Goal: Transaction & Acquisition: Purchase product/service

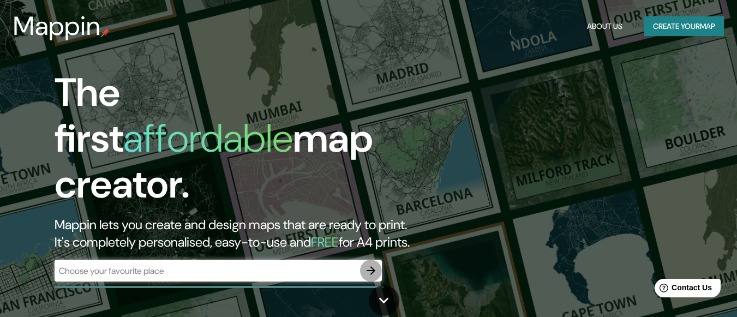
click at [368, 266] on icon "button" at bounding box center [370, 270] width 9 height 9
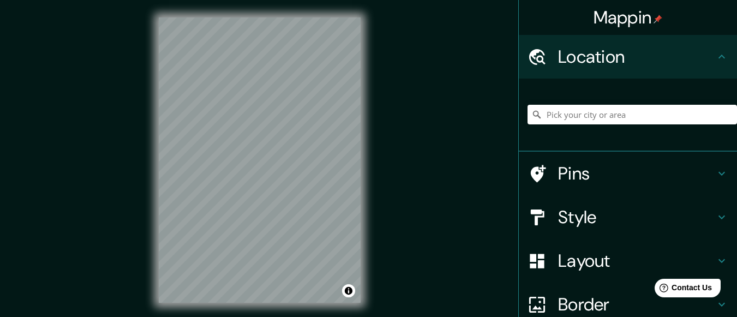
click at [366, 146] on div "© Mapbox © OpenStreetMap Improve this map" at bounding box center [259, 160] width 237 height 320
click at [361, 139] on div "© Mapbox © OpenStreetMap Improve this map" at bounding box center [259, 160] width 237 height 320
click at [551, 116] on input "Pick your city or area" at bounding box center [631, 115] width 209 height 20
click at [553, 113] on input "Pick your city or area" at bounding box center [631, 115] width 209 height 20
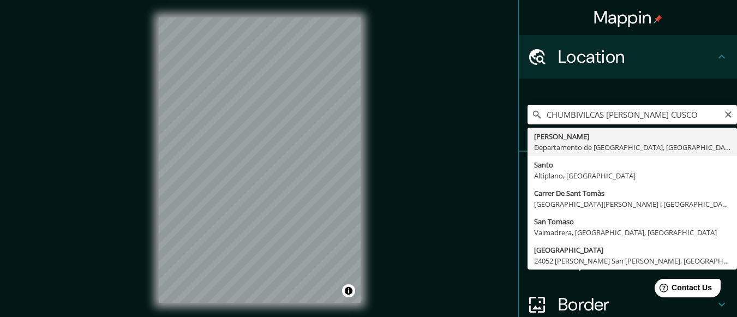
type input "Santo Tomas, Departamento de Cusco, Perú"
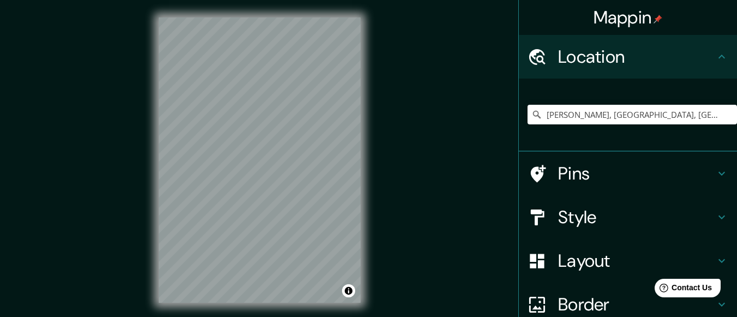
click at [715, 168] on icon at bounding box center [721, 173] width 13 height 13
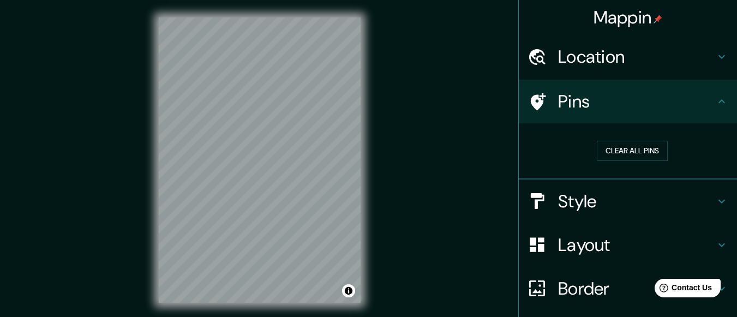
click at [715, 62] on icon at bounding box center [721, 56] width 13 height 13
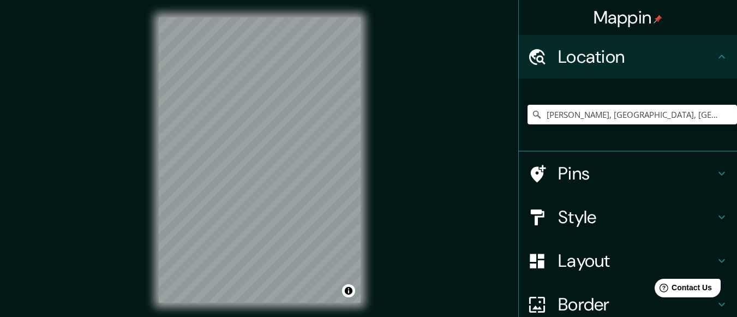
click at [701, 215] on h4 "Style" at bounding box center [636, 217] width 157 height 22
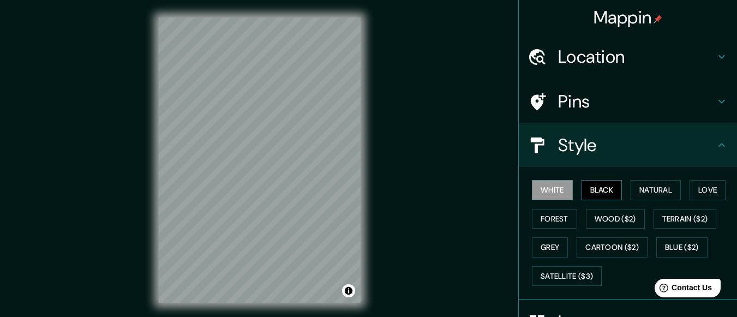
click at [597, 190] on button "Black" at bounding box center [601, 190] width 41 height 20
click at [550, 190] on button "White" at bounding box center [552, 190] width 41 height 20
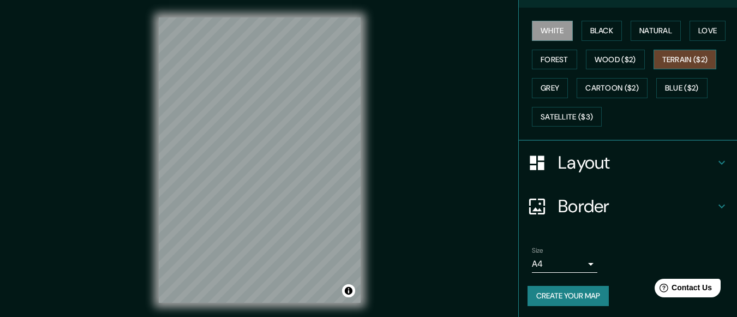
scroll to position [161, 0]
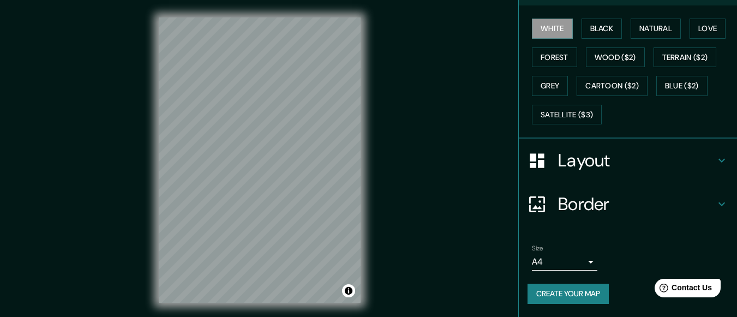
click at [712, 167] on div "Layout" at bounding box center [627, 160] width 218 height 44
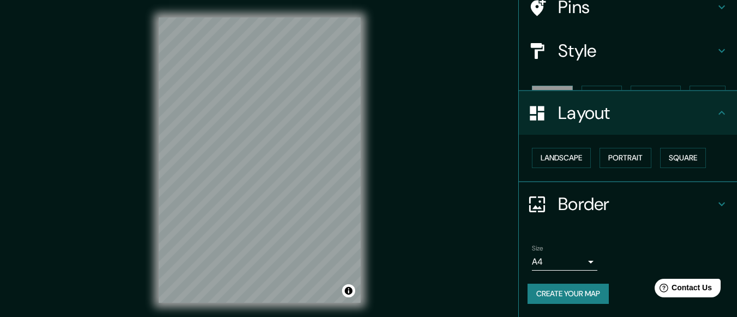
scroll to position [75, 0]
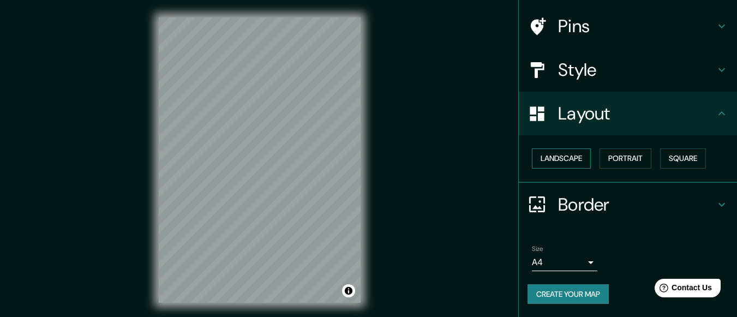
click at [562, 160] on button "Landscape" at bounding box center [561, 158] width 59 height 20
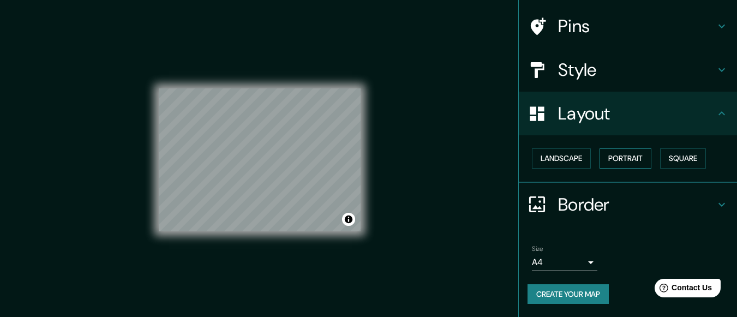
click at [619, 158] on button "Portrait" at bounding box center [625, 158] width 52 height 20
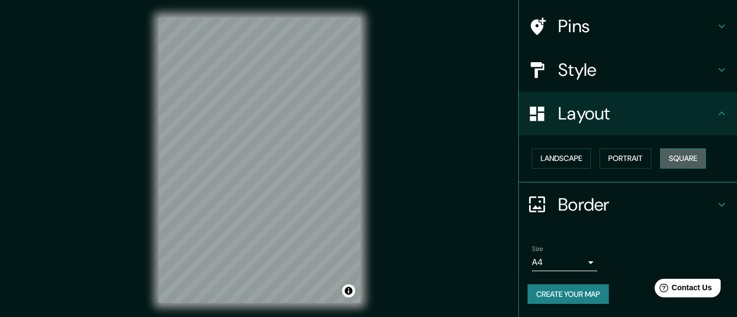
click at [684, 158] on button "Square" at bounding box center [683, 158] width 46 height 20
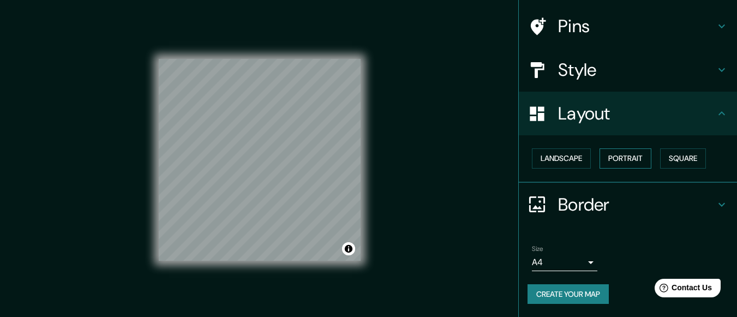
click at [628, 158] on button "Portrait" at bounding box center [625, 158] width 52 height 20
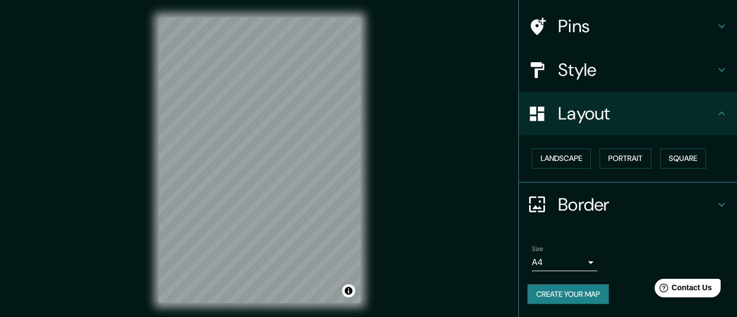
click at [672, 201] on h4 "Border" at bounding box center [636, 205] width 157 height 22
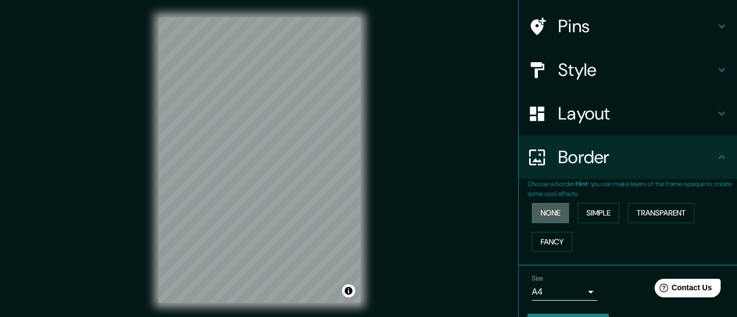
click at [552, 215] on button "None" at bounding box center [550, 213] width 37 height 20
click at [587, 215] on button "Simple" at bounding box center [597, 213] width 41 height 20
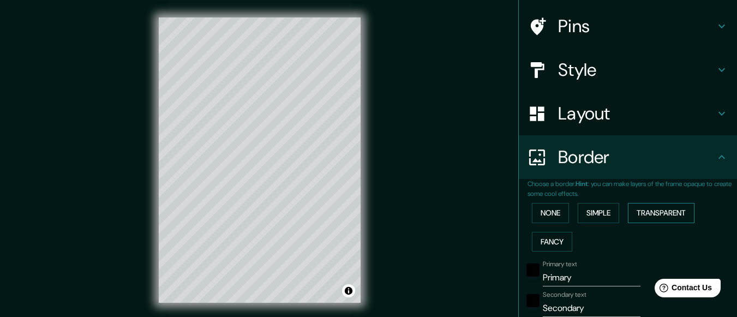
click at [661, 212] on button "Transparent" at bounding box center [661, 213] width 67 height 20
click at [550, 240] on button "Fancy" at bounding box center [552, 242] width 40 height 20
click at [537, 212] on button "None" at bounding box center [550, 213] width 37 height 20
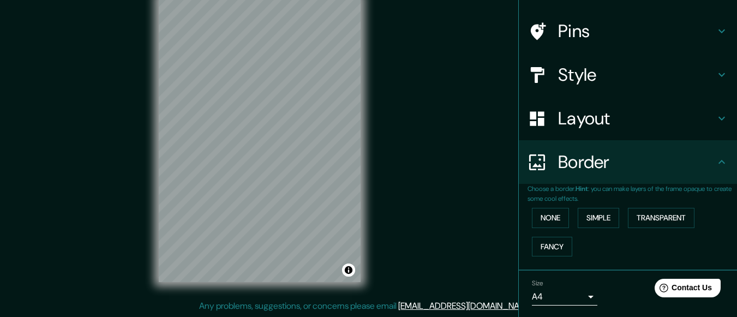
scroll to position [105, 0]
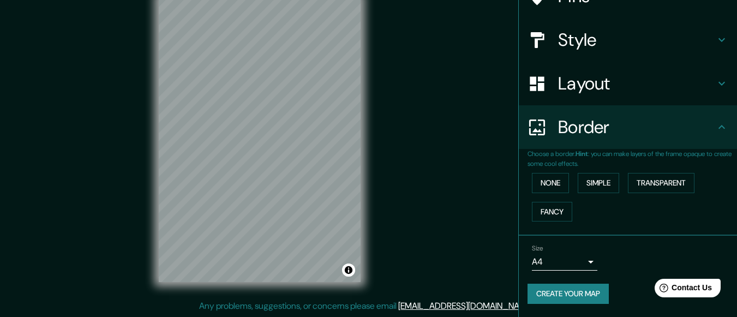
click at [578, 290] on button "Create your map" at bounding box center [567, 293] width 81 height 20
click at [571, 292] on button "Create your map" at bounding box center [567, 293] width 81 height 20
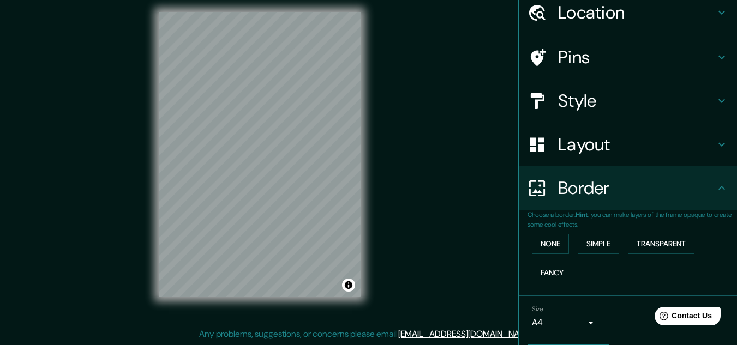
scroll to position [77, 0]
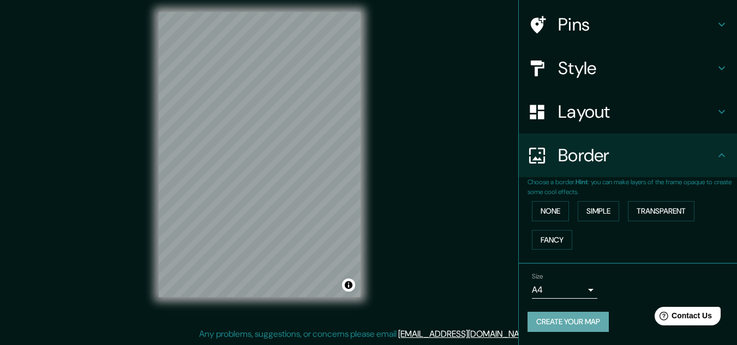
click at [554, 316] on button "Create your map" at bounding box center [567, 322] width 81 height 20
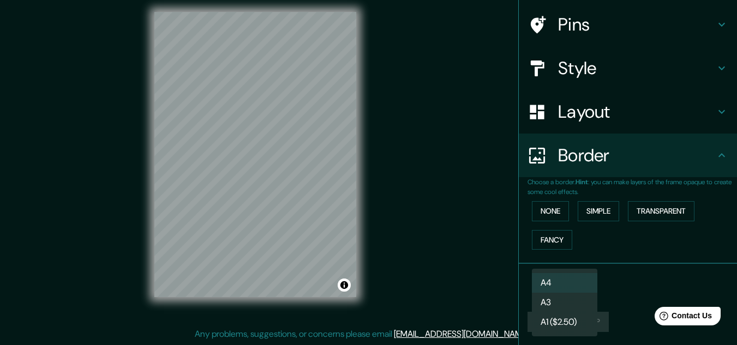
click at [580, 287] on body "Mappin Location Santo Tomas, Departamento de Cusco, Perú Pins Style Layout Bord…" at bounding box center [368, 154] width 737 height 345
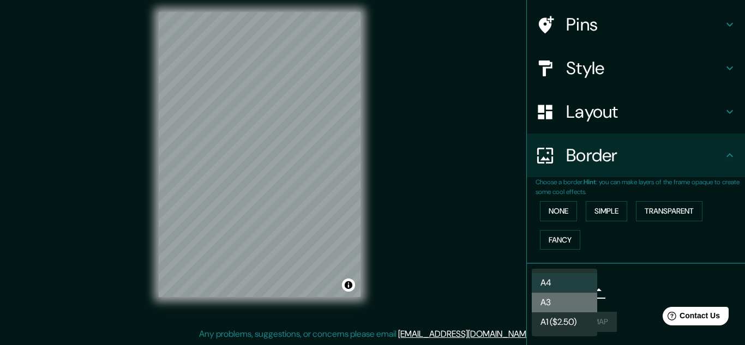
click at [576, 310] on li "A3" at bounding box center [564, 303] width 65 height 20
type input "a4"
click at [584, 291] on body "Mappin Location Santo Tomas, Departamento de Cusco, Perú Pins Style Layout Bord…" at bounding box center [372, 154] width 745 height 345
click at [550, 304] on li "A3" at bounding box center [564, 303] width 65 height 20
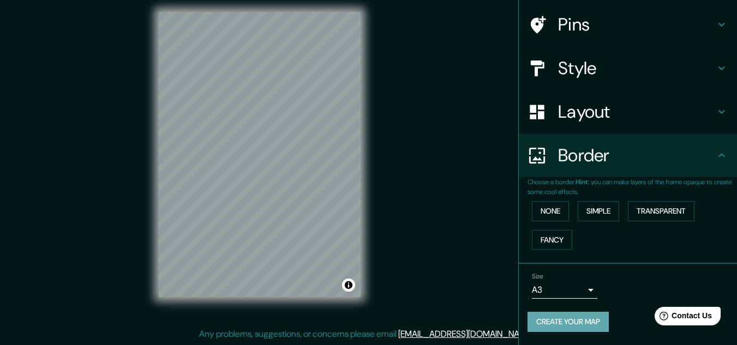
click at [557, 316] on button "Create your map" at bounding box center [567, 322] width 81 height 20
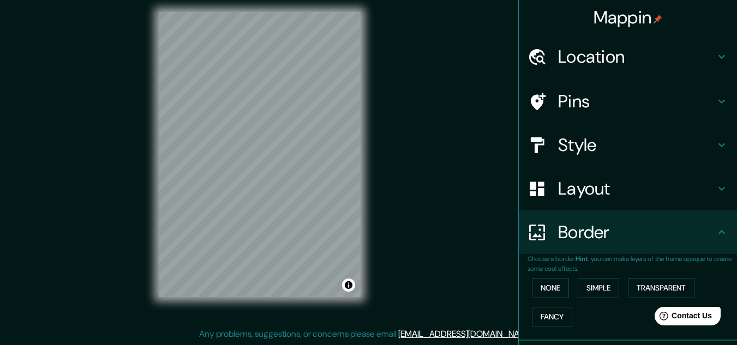
click at [702, 47] on h4 "Location" at bounding box center [636, 57] width 157 height 22
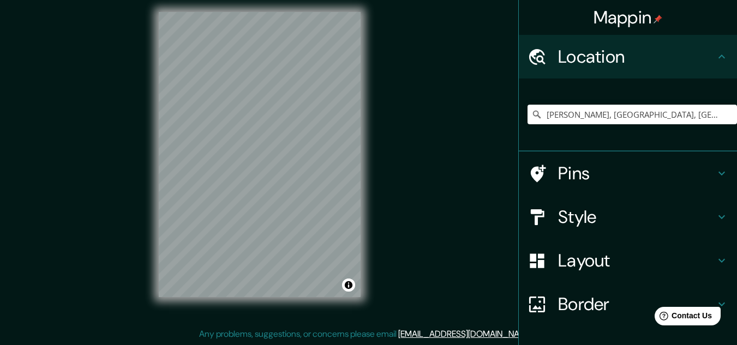
click at [703, 47] on h4 "Location" at bounding box center [636, 57] width 157 height 22
click at [645, 18] on h4 "Mappin" at bounding box center [627, 18] width 69 height 22
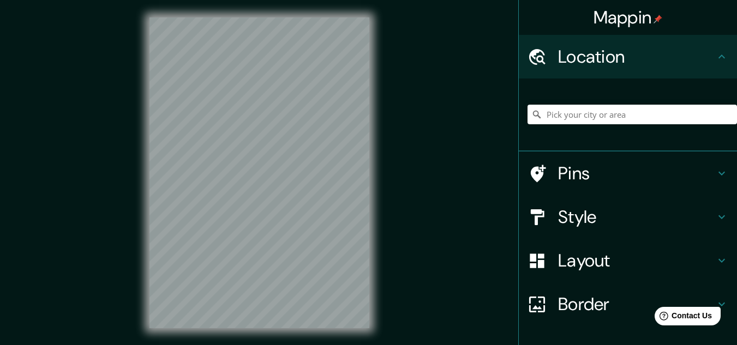
scroll to position [18, 0]
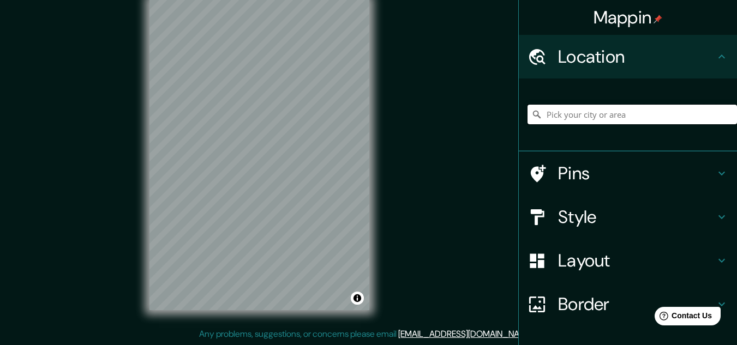
click at [578, 115] on input "Pick your city or area" at bounding box center [631, 115] width 209 height 20
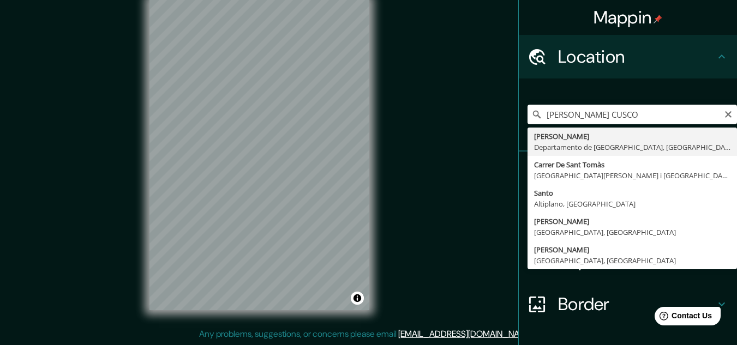
type input "Santo Tomas, Departamento de Cusco, Perú"
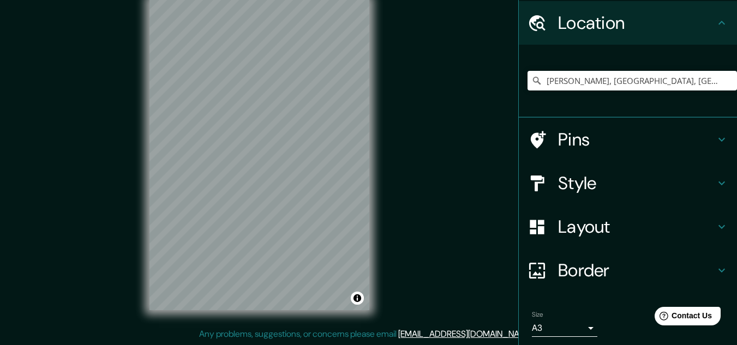
scroll to position [72, 0]
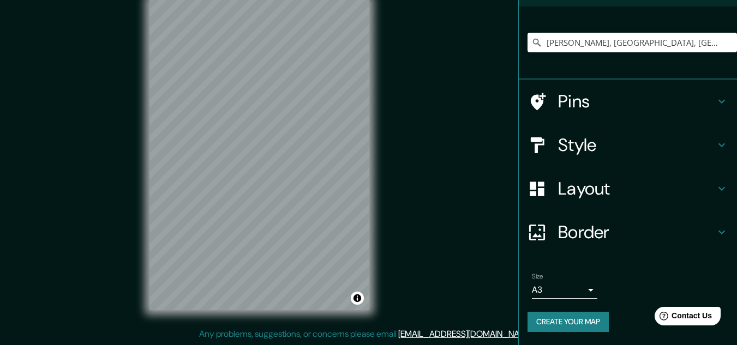
click at [709, 94] on div "Pins" at bounding box center [627, 102] width 218 height 44
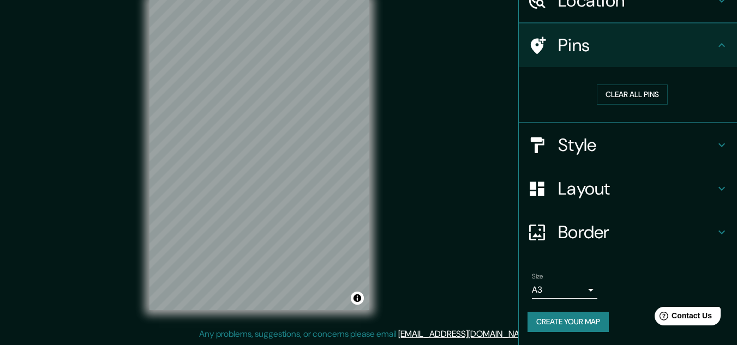
scroll to position [56, 0]
click at [717, 140] on icon at bounding box center [721, 145] width 13 height 13
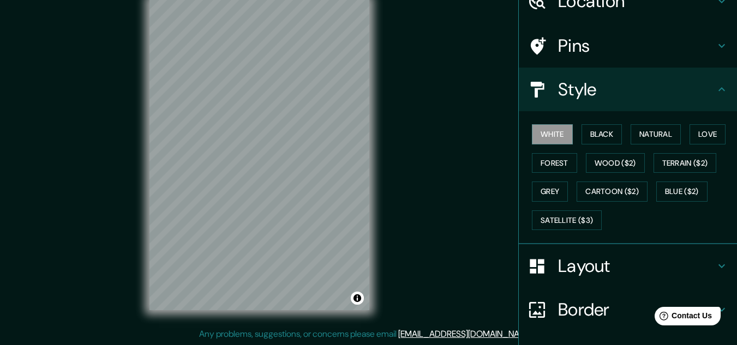
click at [715, 88] on icon at bounding box center [721, 89] width 13 height 13
click at [715, 262] on icon at bounding box center [721, 266] width 13 height 13
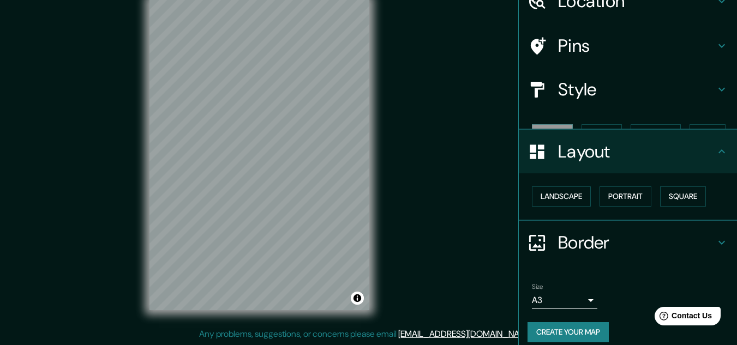
scroll to position [47, 0]
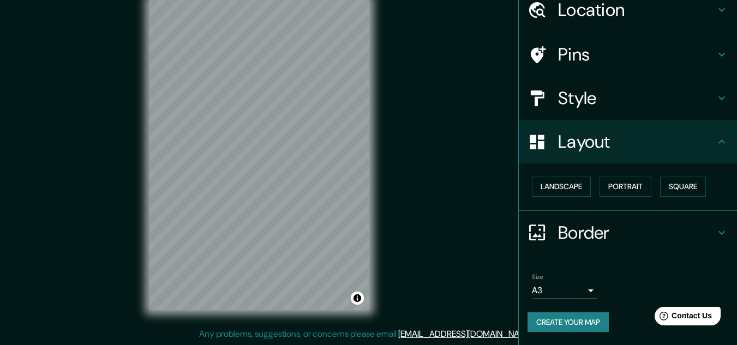
click at [715, 236] on icon at bounding box center [721, 232] width 13 height 13
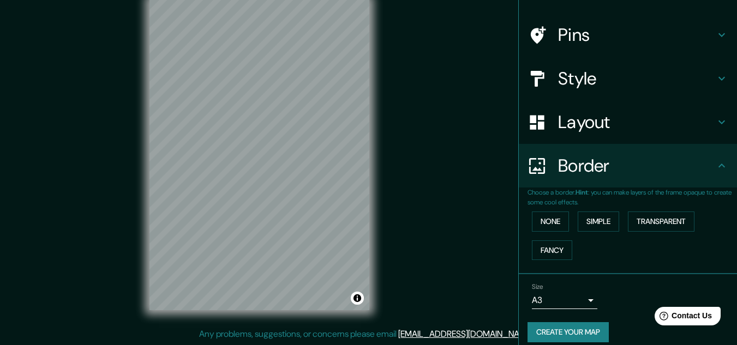
scroll to position [77, 0]
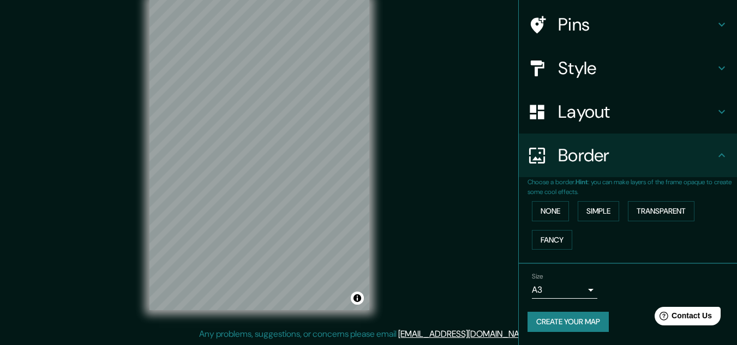
click at [571, 316] on button "Create your map" at bounding box center [567, 322] width 81 height 20
click at [570, 315] on button "Create your map" at bounding box center [567, 322] width 81 height 20
click at [444, 232] on div "Mappin Location Santo Tomas, Departamento de Cusco, Perú Pins Style Layout Bord…" at bounding box center [368, 163] width 737 height 363
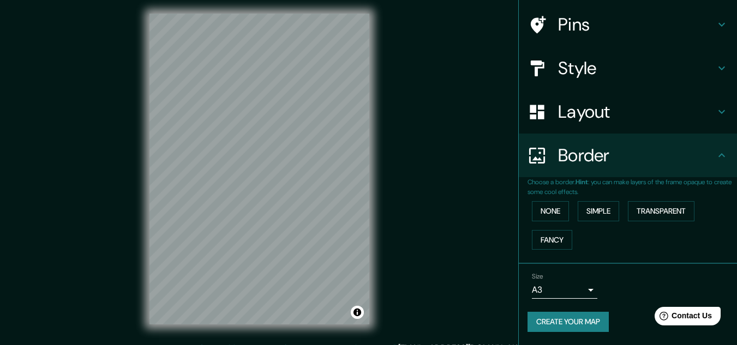
scroll to position [0, 0]
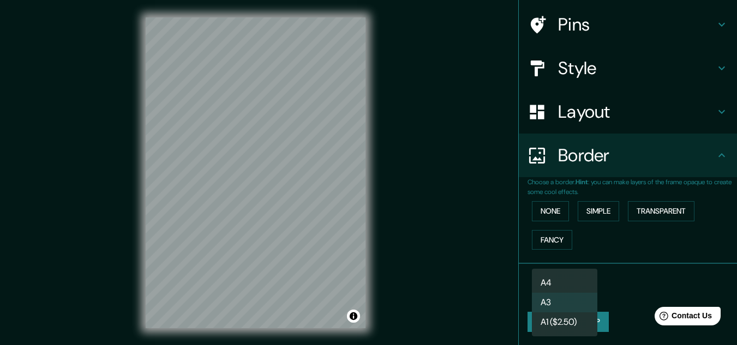
click at [565, 289] on body "Mappin Location Santo Tomas, Departamento de Cusco, Perú Pins Style Layout Bord…" at bounding box center [368, 172] width 737 height 345
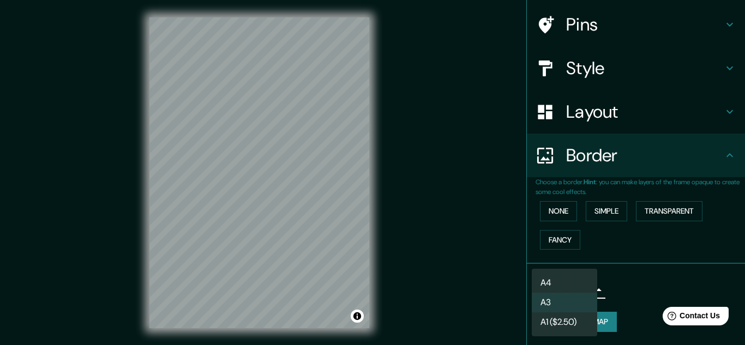
click at [556, 285] on li "A4" at bounding box center [564, 283] width 65 height 20
type input "single"
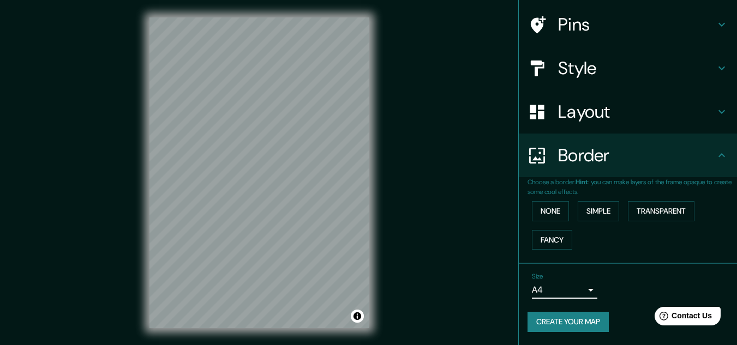
click at [554, 316] on button "Create your map" at bounding box center [567, 322] width 81 height 20
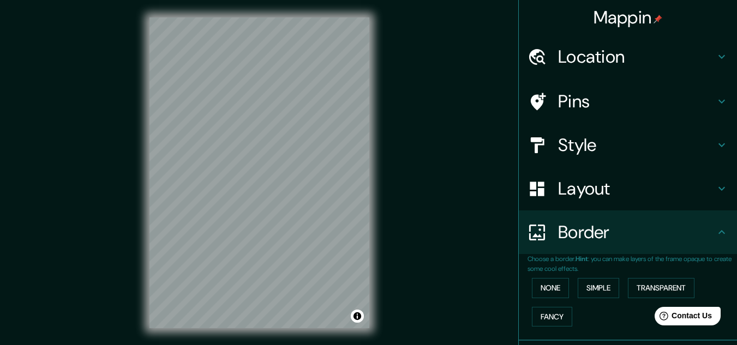
click at [372, 258] on div "© Mapbox © OpenStreetMap Improve this map" at bounding box center [259, 173] width 255 height 346
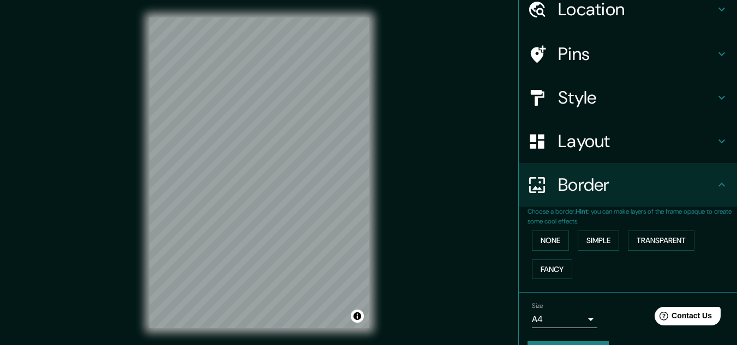
scroll to position [77, 0]
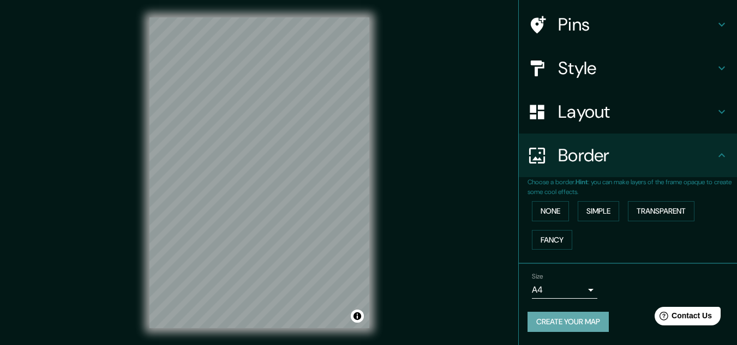
click at [552, 316] on button "Create your map" at bounding box center [567, 322] width 81 height 20
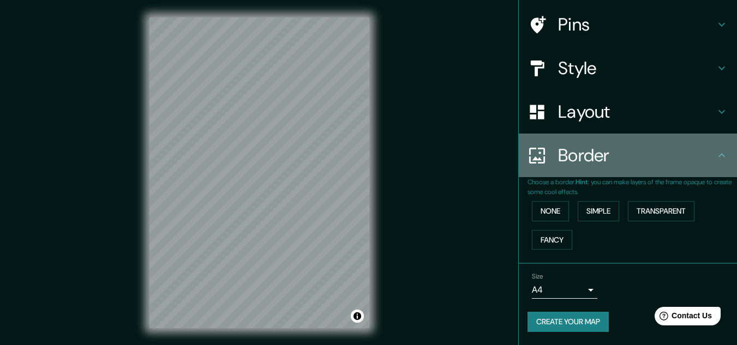
click at [616, 158] on h4 "Border" at bounding box center [636, 155] width 157 height 22
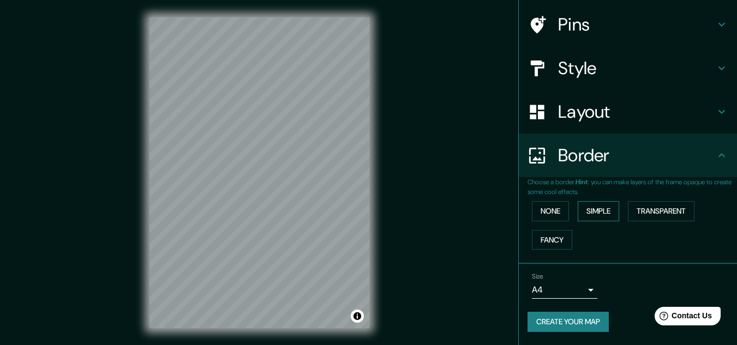
click at [588, 212] on button "Simple" at bounding box center [597, 211] width 41 height 20
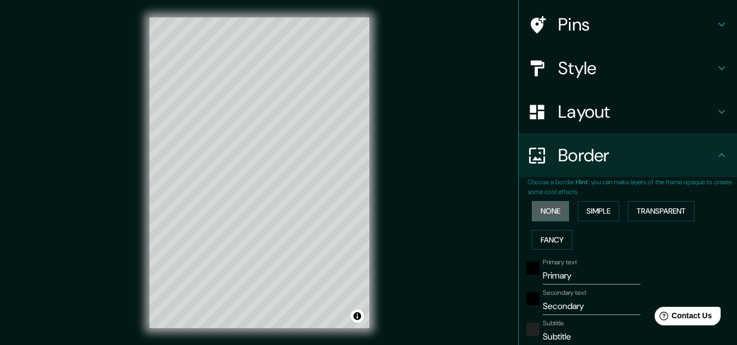
click at [548, 214] on button "None" at bounding box center [550, 211] width 37 height 20
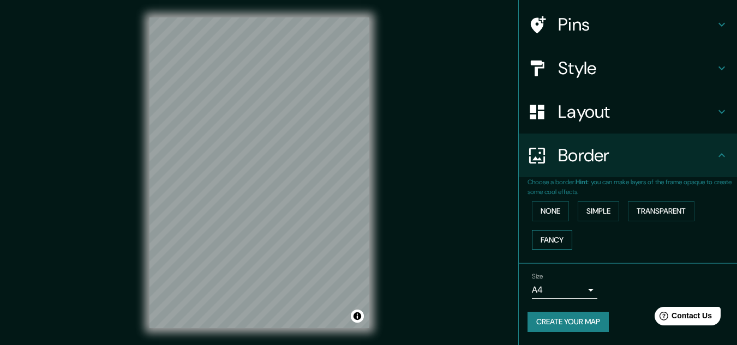
click at [553, 238] on button "Fancy" at bounding box center [552, 240] width 40 height 20
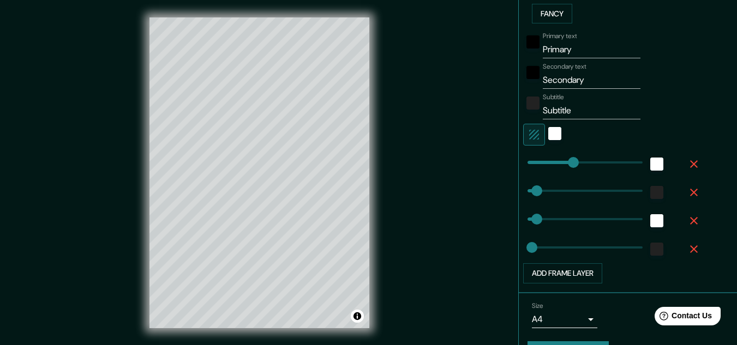
scroll to position [332, 0]
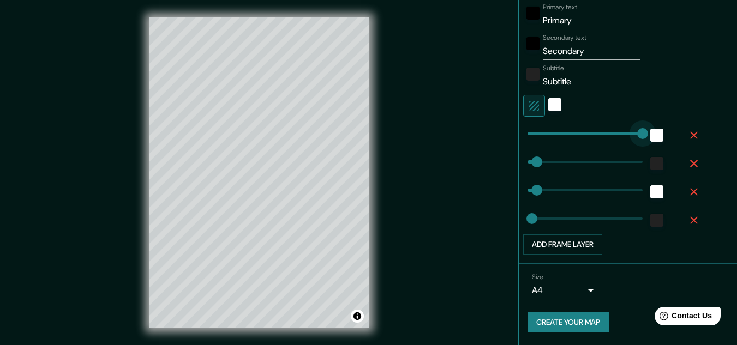
type input "352"
drag, startPoint x: 566, startPoint y: 137, endPoint x: 619, endPoint y: 140, distance: 53.0
type input "32"
type input "16"
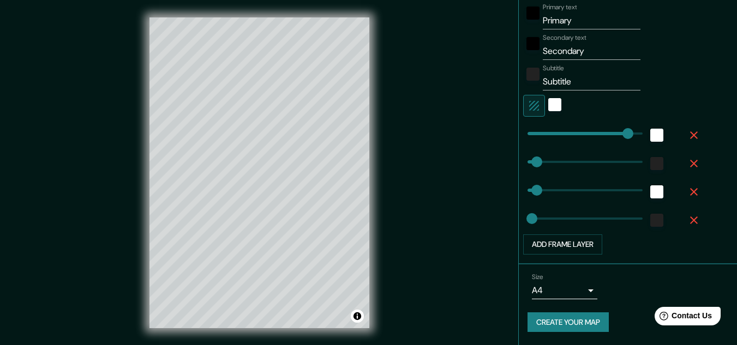
click at [557, 316] on button "Create your map" at bounding box center [567, 322] width 81 height 20
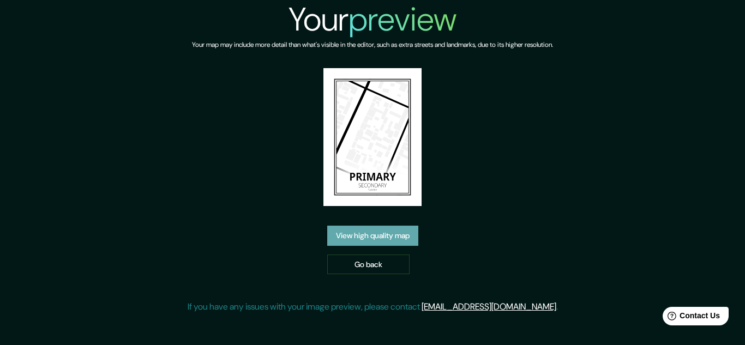
click at [389, 239] on link "View high quality map" at bounding box center [372, 236] width 91 height 20
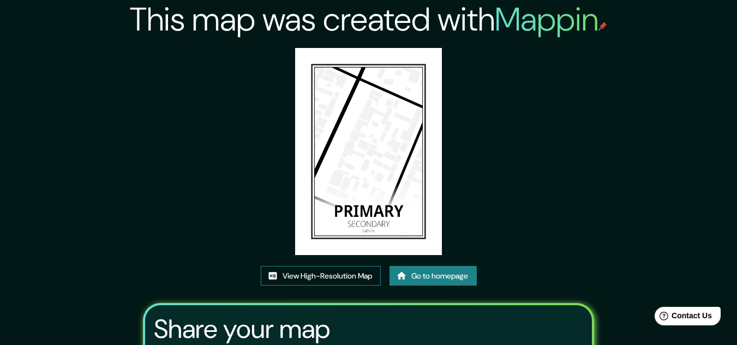
click at [347, 276] on link "View High-Resolution Map" at bounding box center [321, 276] width 120 height 20
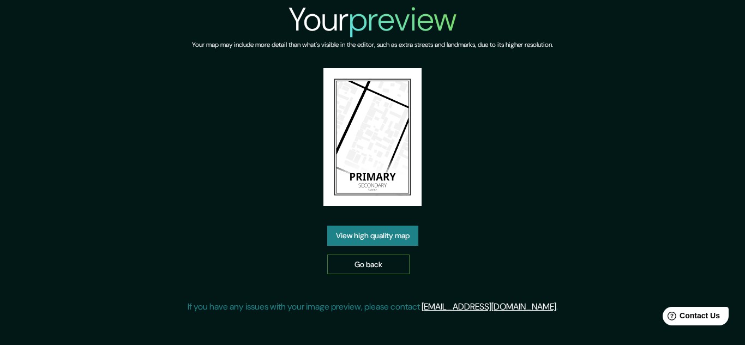
click at [374, 266] on link "Go back" at bounding box center [368, 265] width 82 height 20
click at [377, 235] on link "View high quality map" at bounding box center [372, 236] width 91 height 20
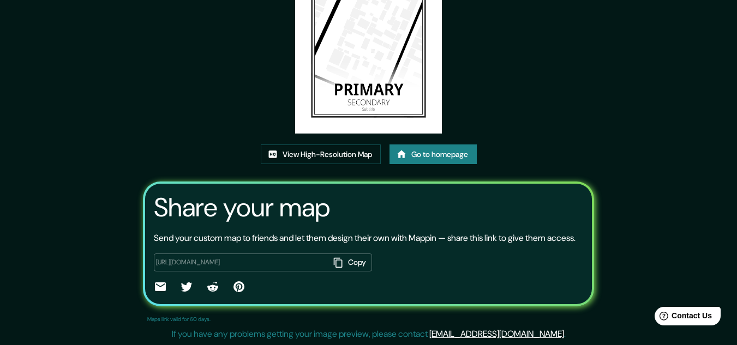
scroll to position [135, 0]
click at [342, 258] on button "Copy" at bounding box center [350, 263] width 43 height 18
